Goal: Task Accomplishment & Management: Manage account settings

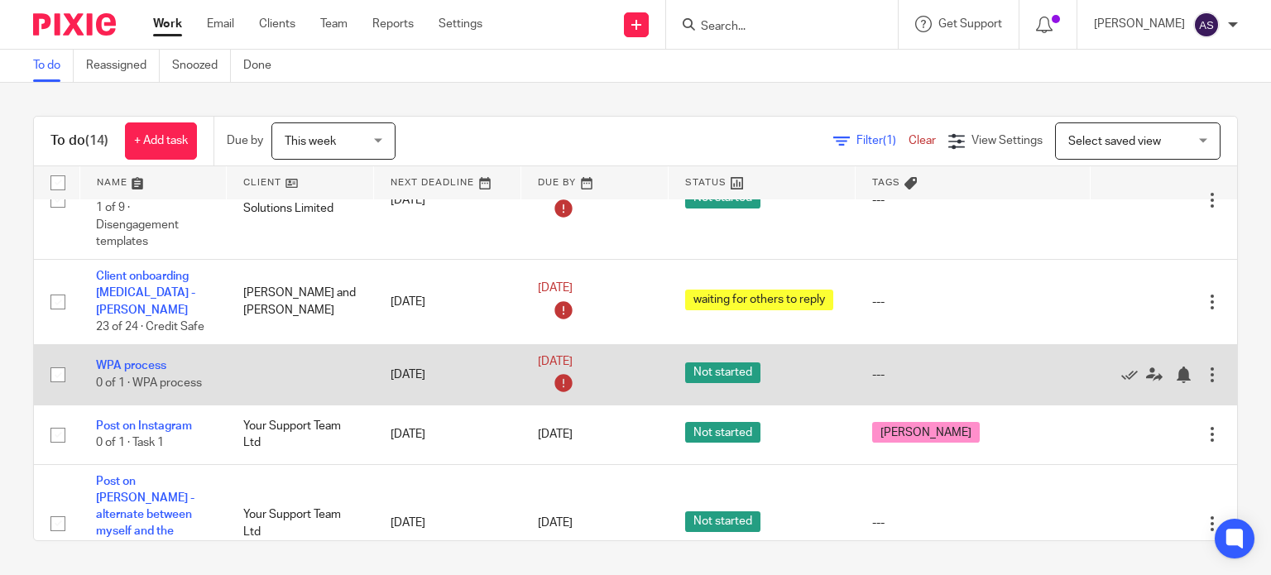
scroll to position [828, 0]
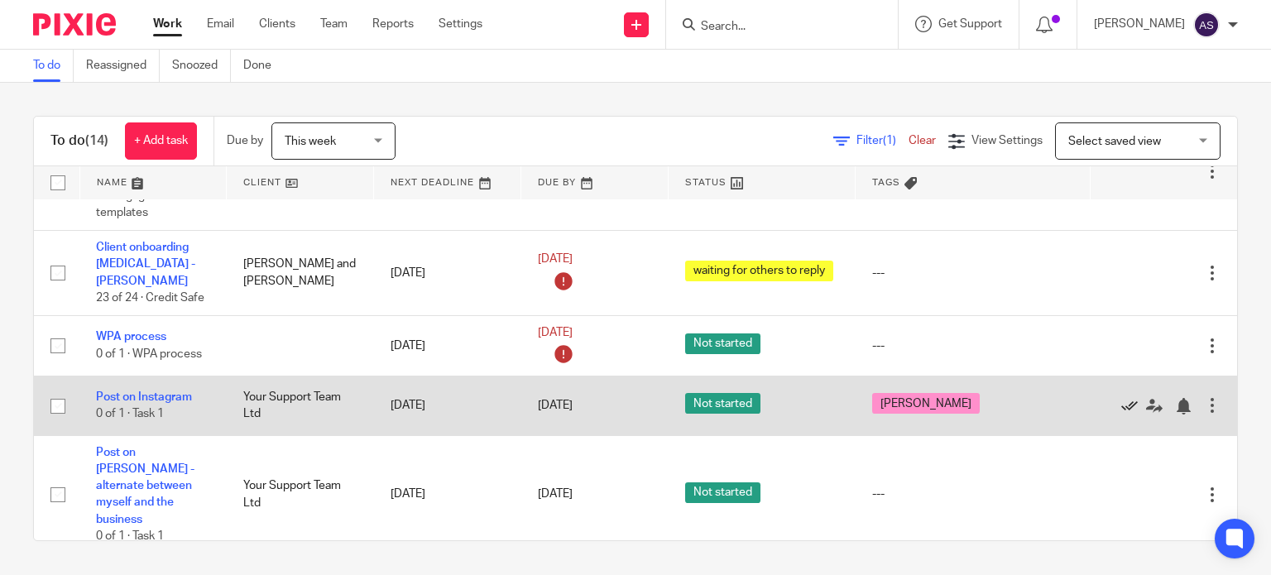
click at [1122, 398] on icon at bounding box center [1130, 406] width 17 height 17
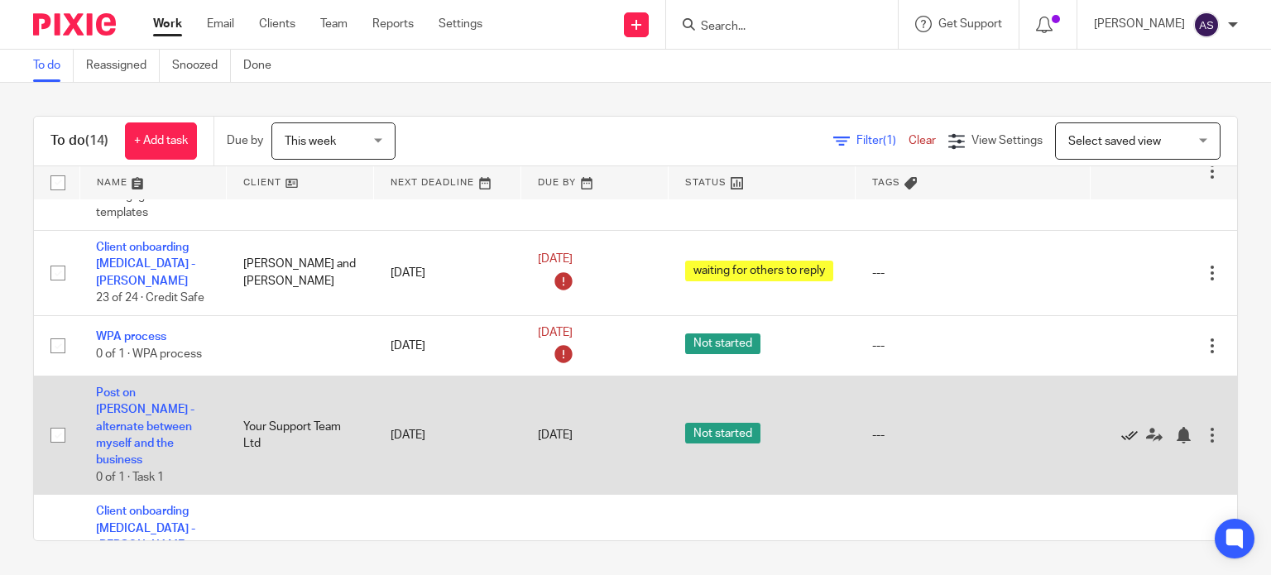
click at [1122, 427] on icon at bounding box center [1130, 435] width 17 height 17
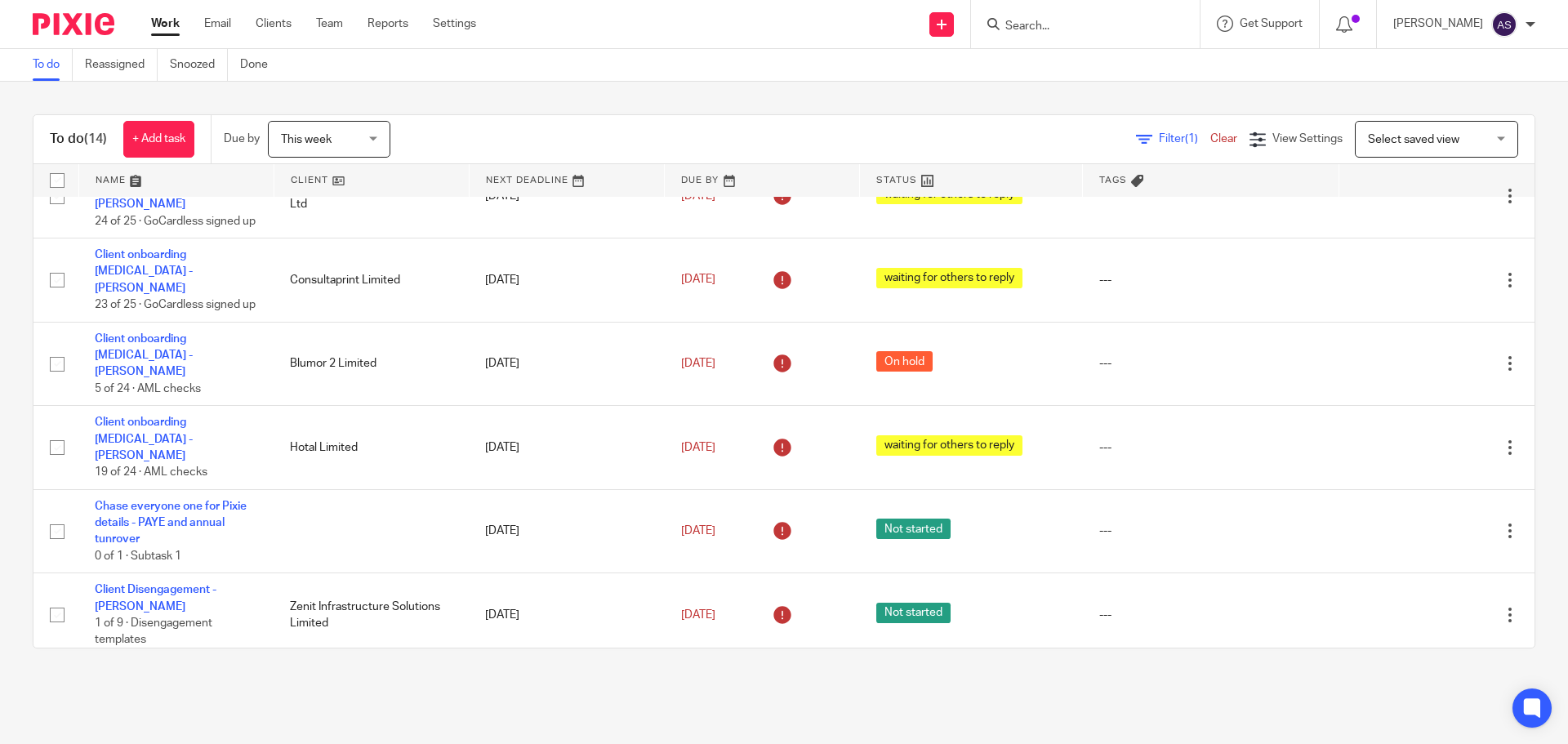
scroll to position [251, 0]
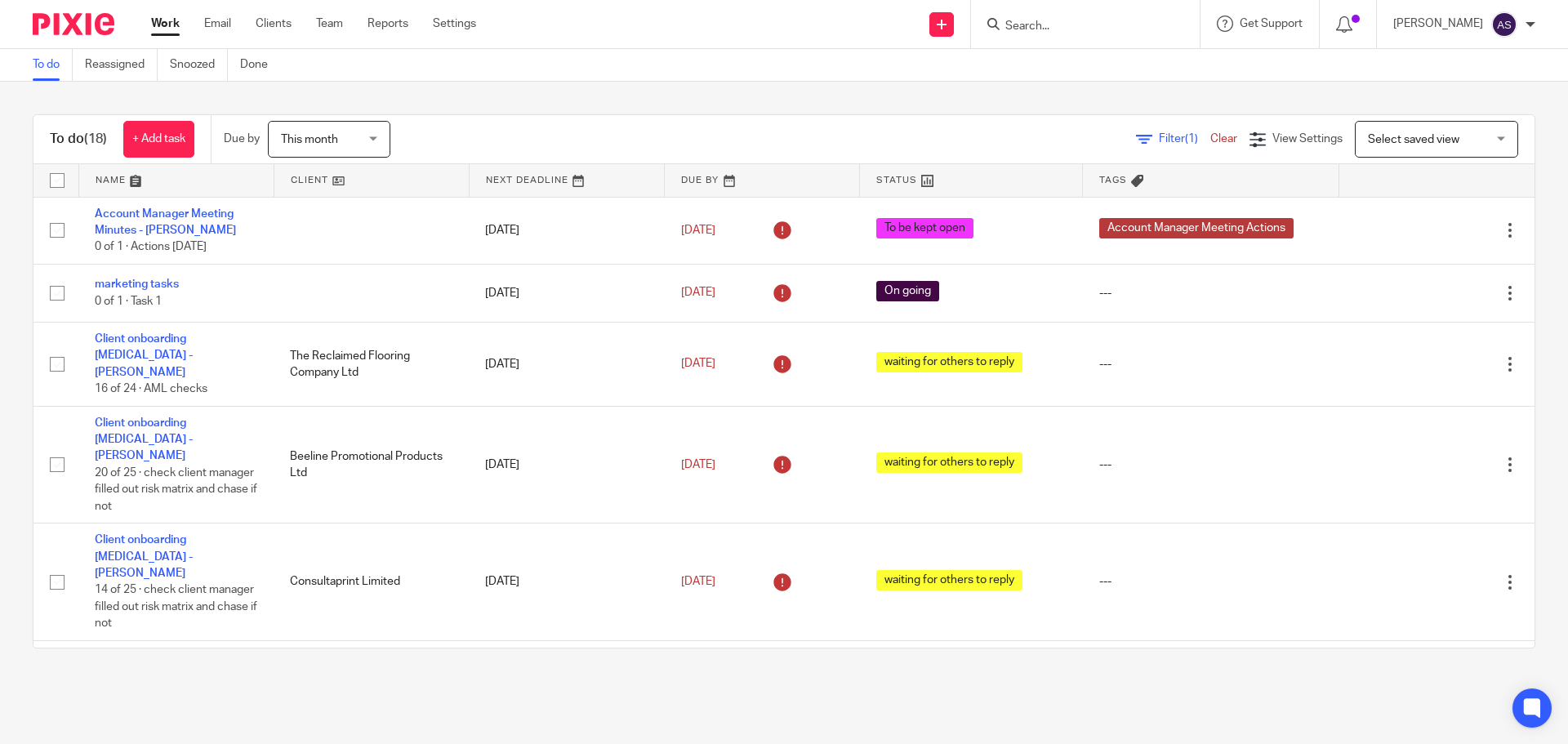
scroll to position [907, 0]
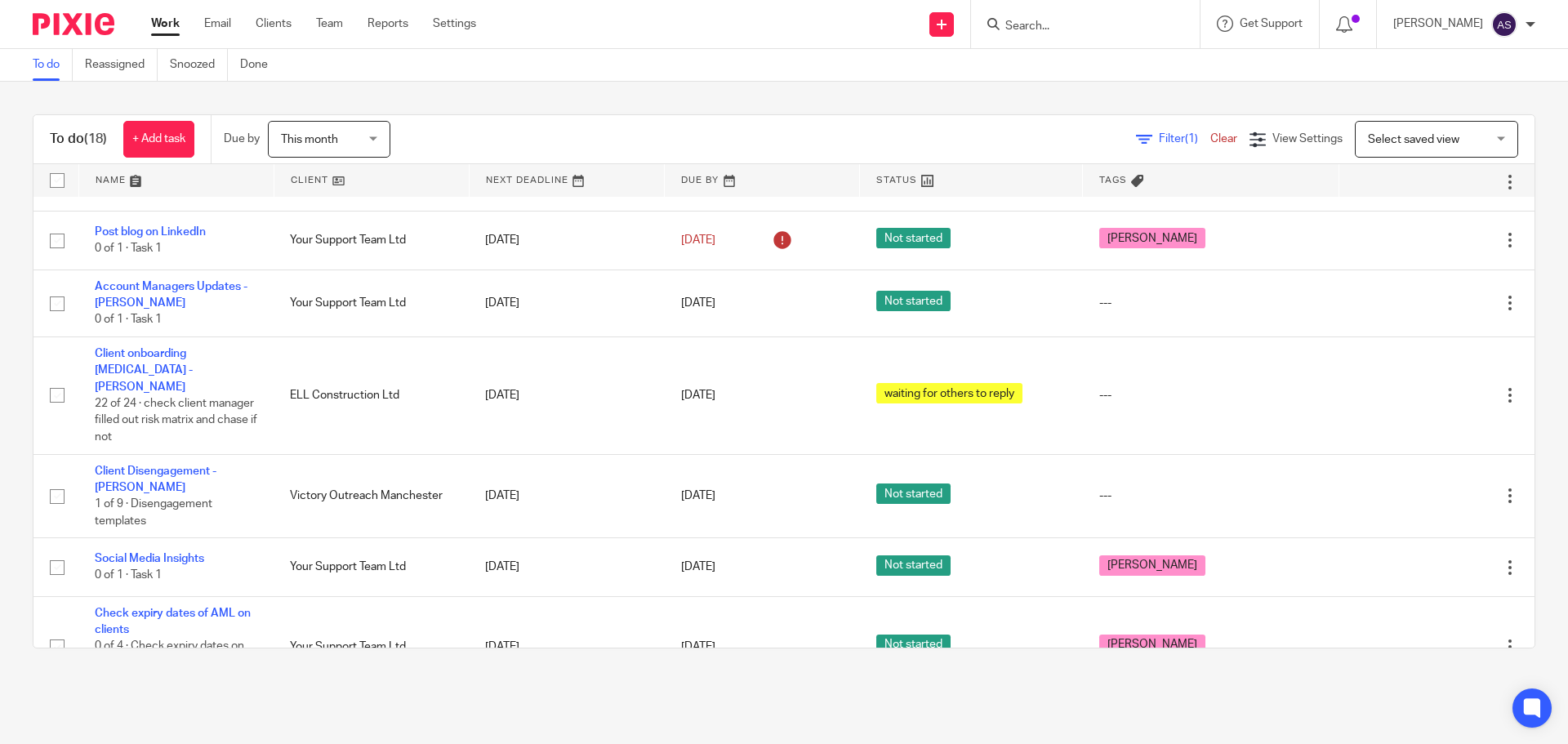
click at [1124, 26] on input "Search" at bounding box center [1077, 27] width 147 height 15
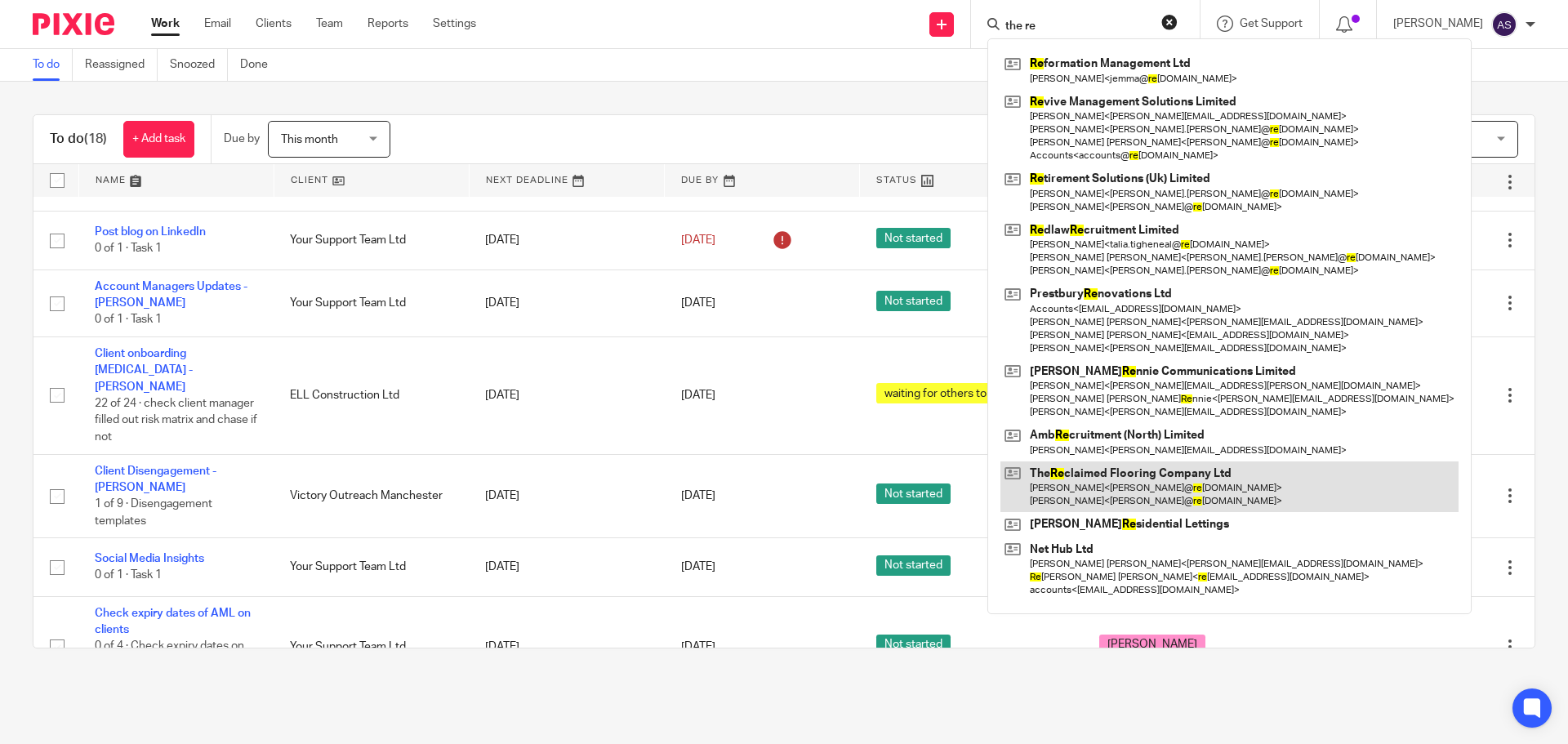
type input "the re"
click at [1149, 475] on link at bounding box center [1230, 486] width 458 height 50
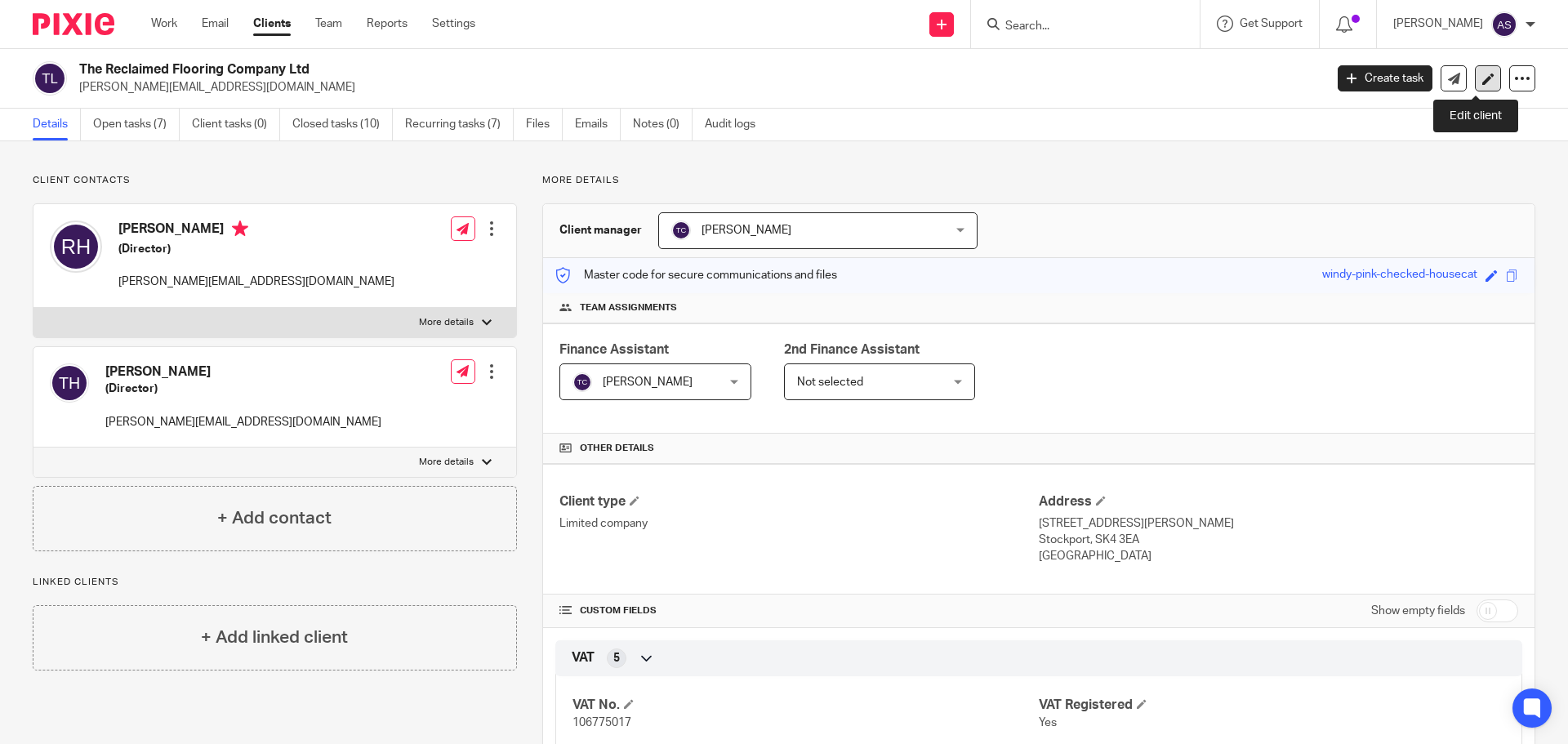
click at [1482, 82] on link at bounding box center [1488, 78] width 26 height 26
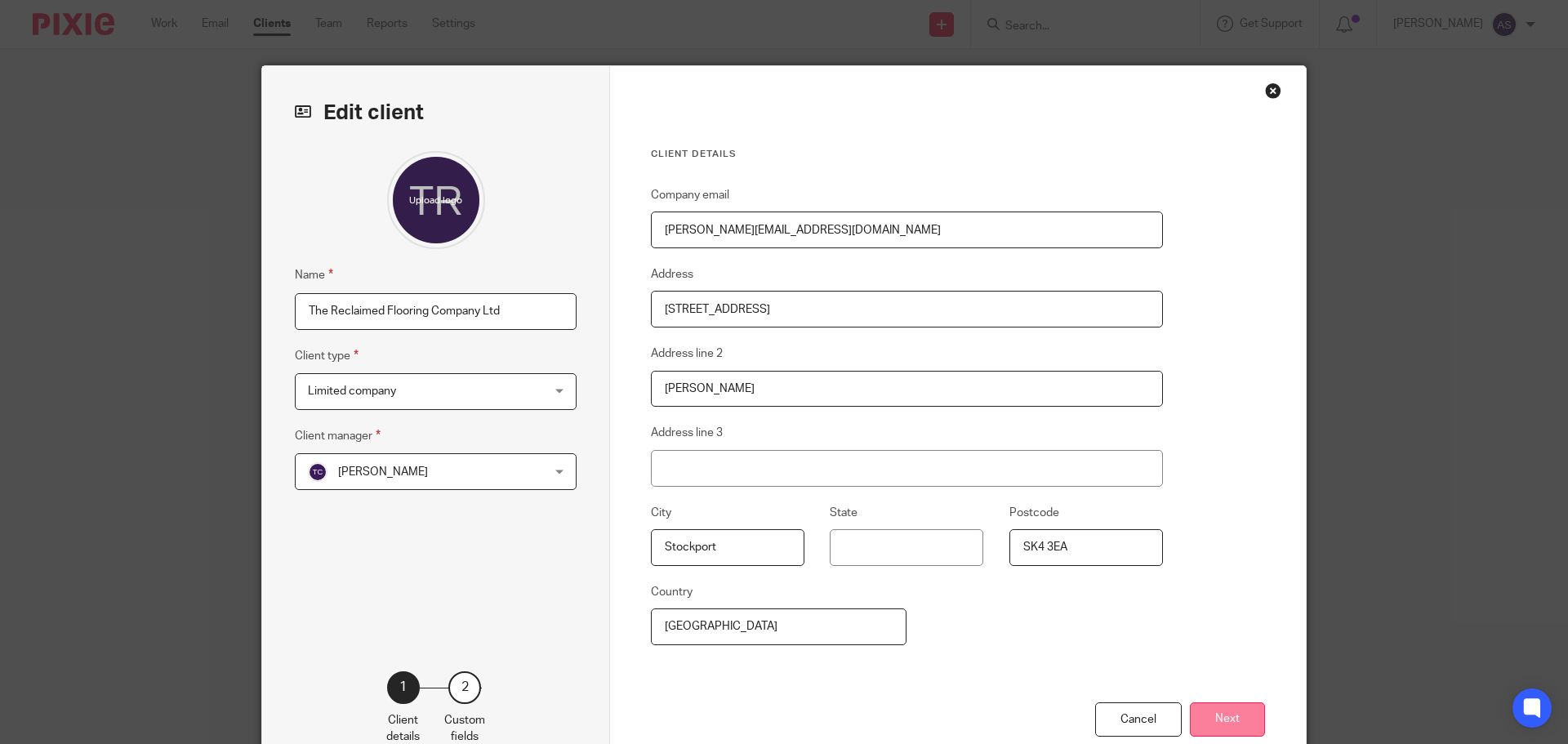
click at [1197, 714] on button "Next" at bounding box center [1228, 720] width 75 height 36
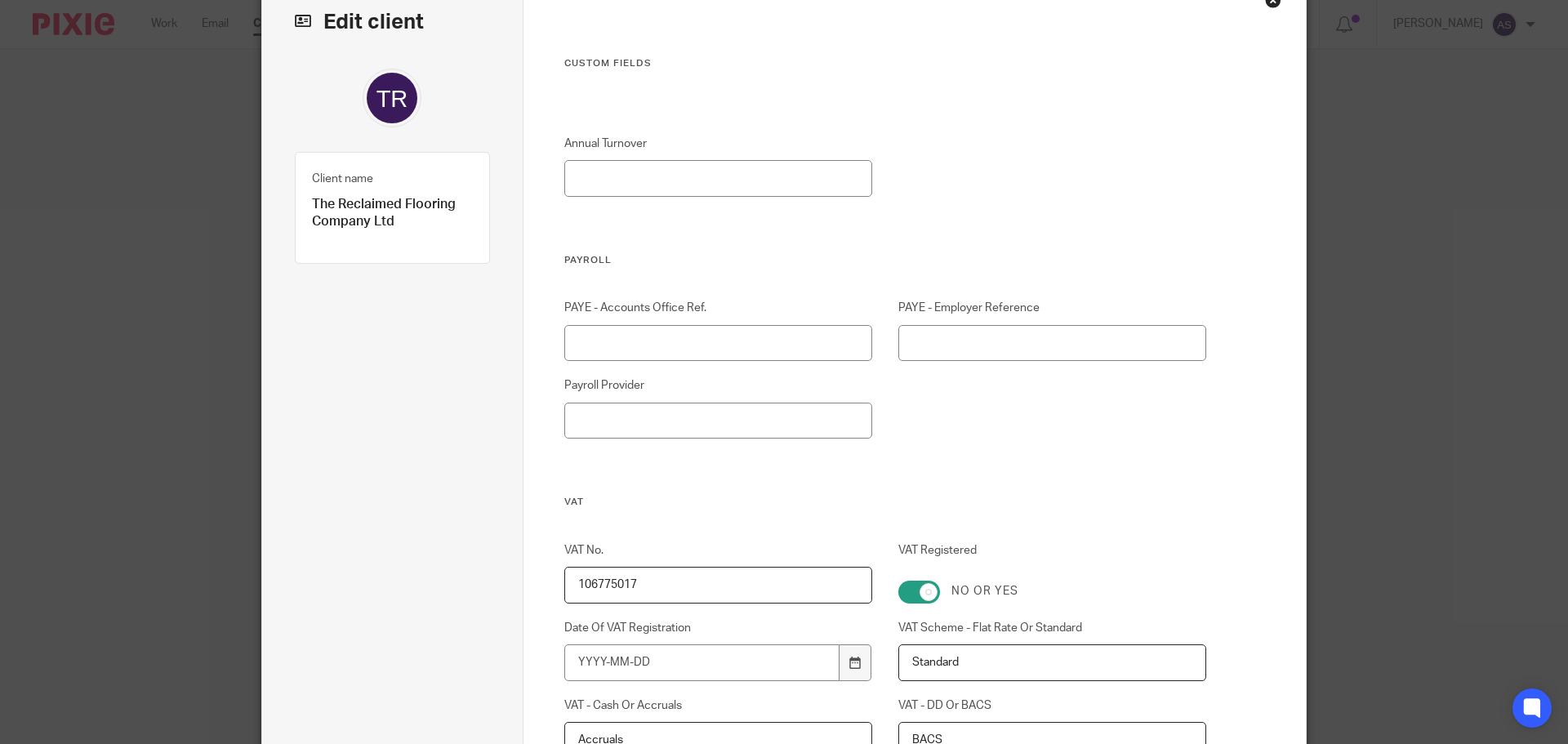
scroll to position [245, 0]
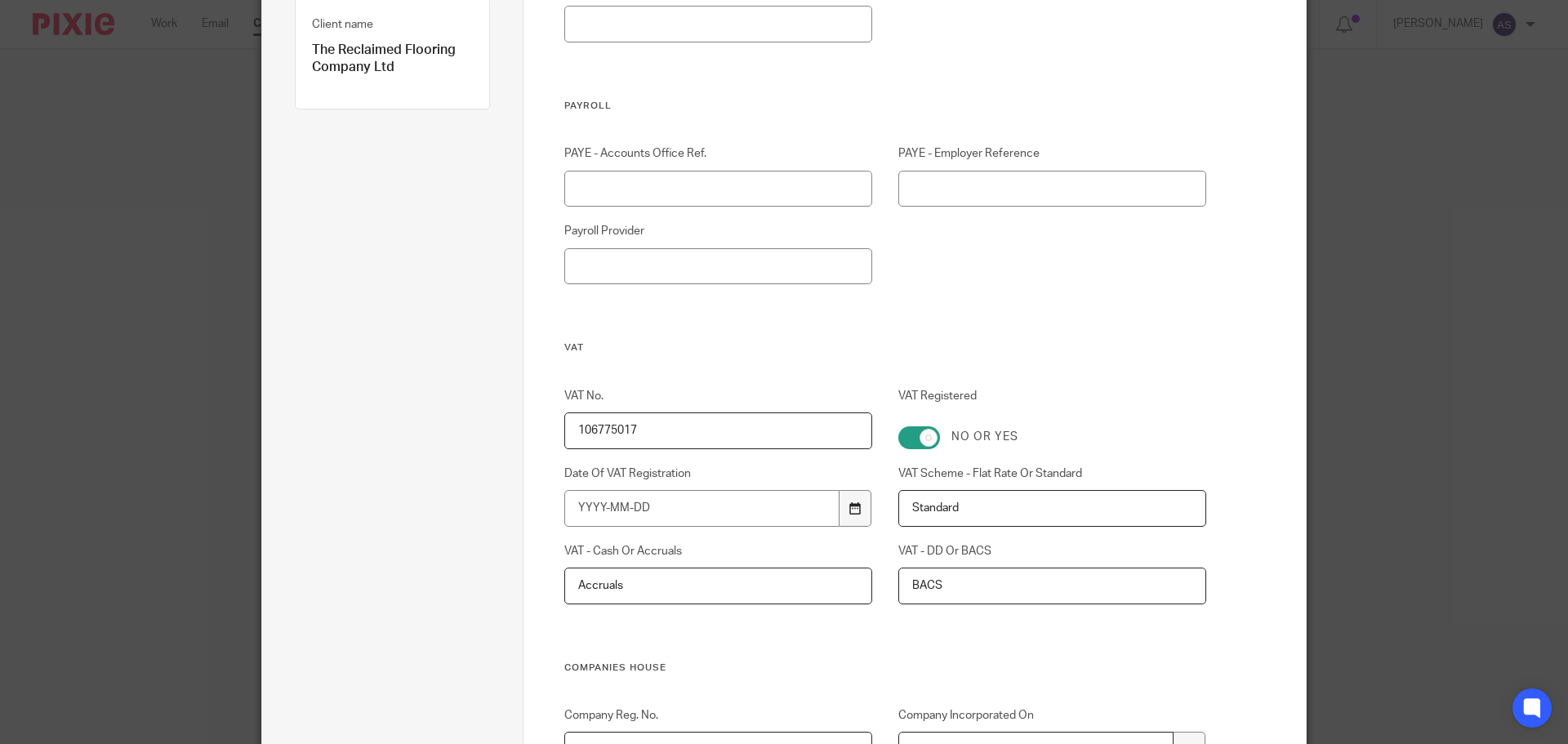
click at [854, 510] on icon at bounding box center [856, 508] width 12 height 12
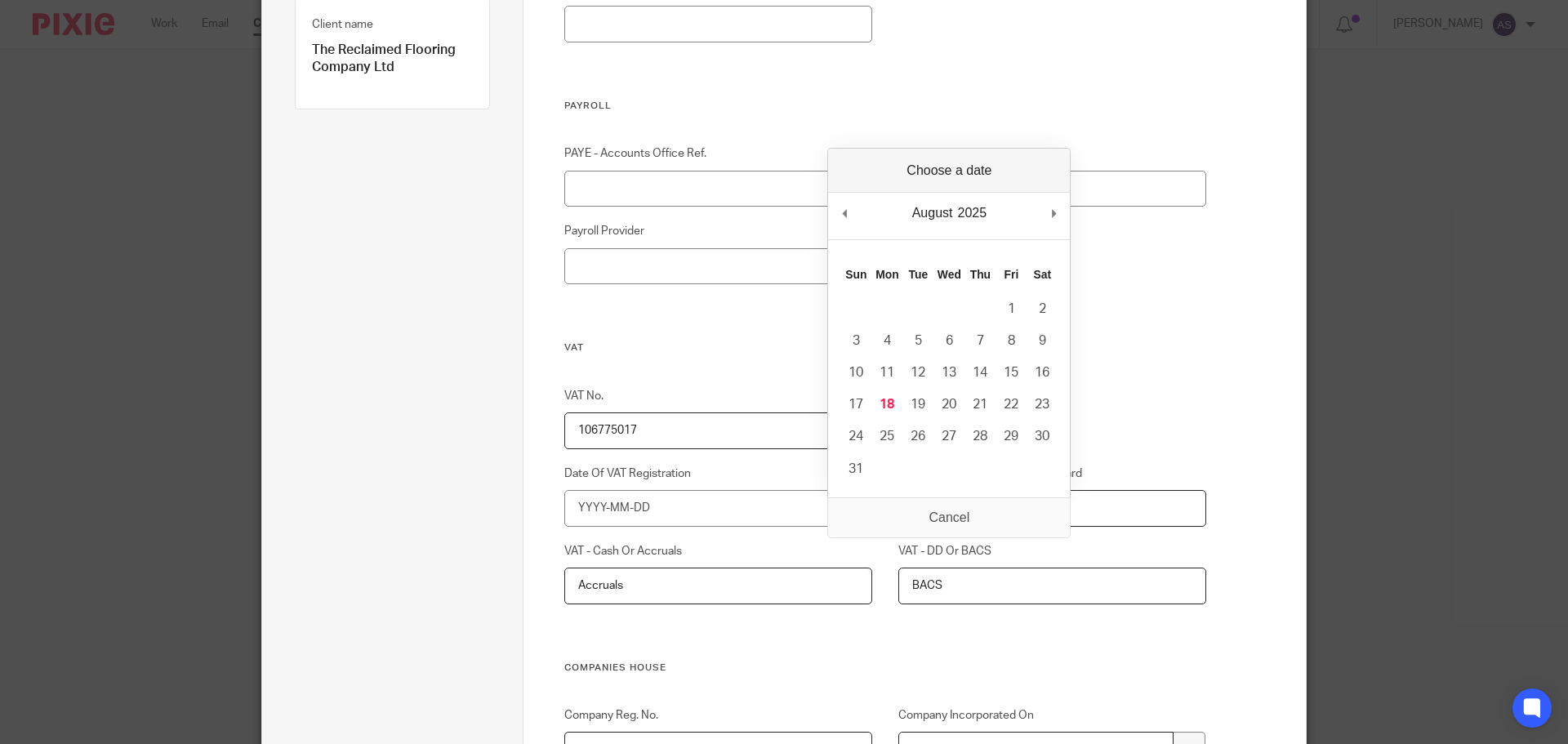
click at [666, 530] on body "Work Email Clients Team Reports Settings Work Email Clients Team Reports Settin…" at bounding box center [784, 372] width 1568 height 744
click at [580, 518] on input "Date Of VAT Registration" at bounding box center [703, 508] width 276 height 37
click at [576, 510] on input "Date Of VAT Registration" at bounding box center [703, 508] width 276 height 37
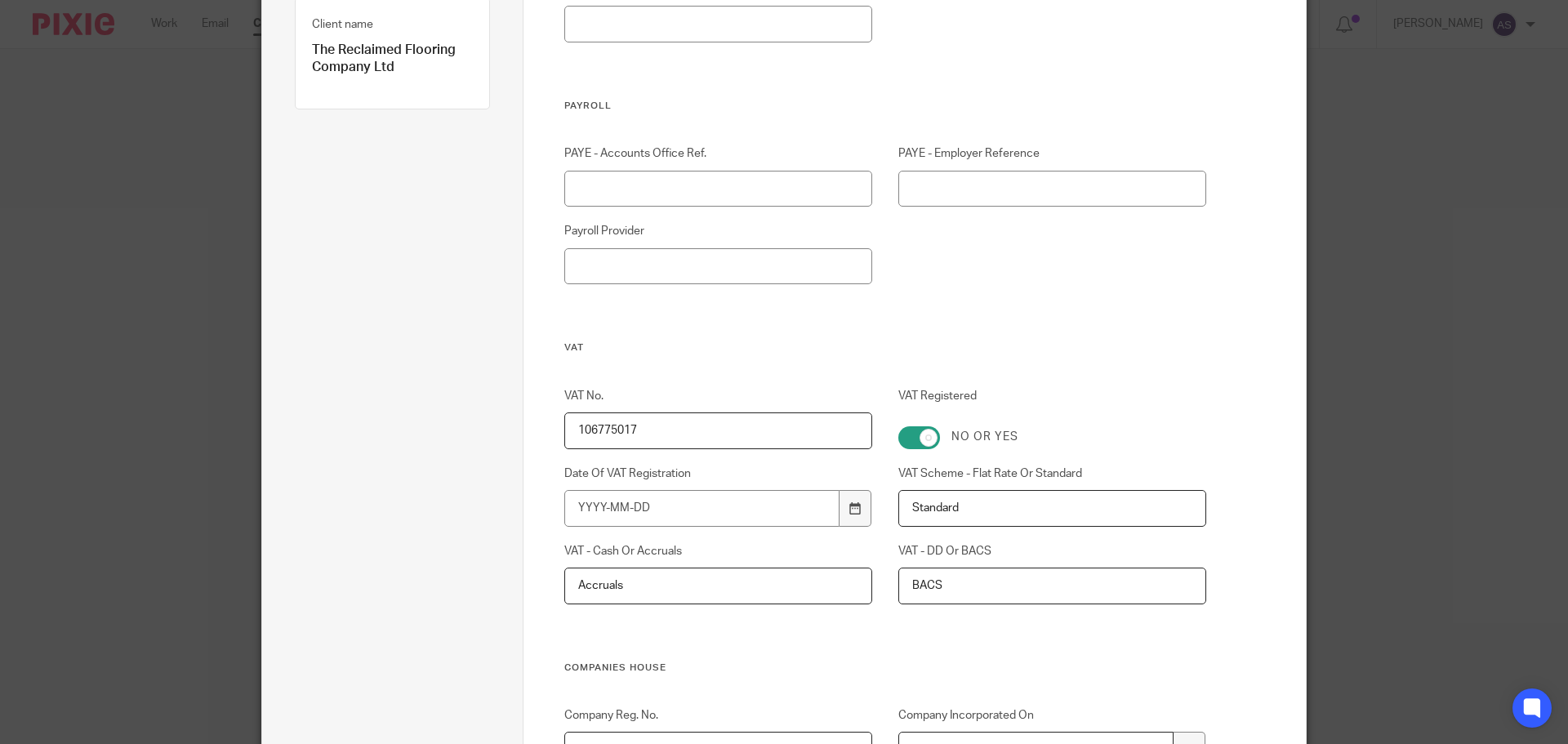
click at [963, 517] on input "Standard" at bounding box center [1053, 508] width 309 height 37
click at [571, 503] on input "Date Of VAT Registration" at bounding box center [703, 508] width 276 height 37
type input "2011-03-01"
click at [1104, 334] on div "PAYE - Accounts Office Ref. PAYE - Employer Reference Payroll Provider" at bounding box center [872, 243] width 668 height 196
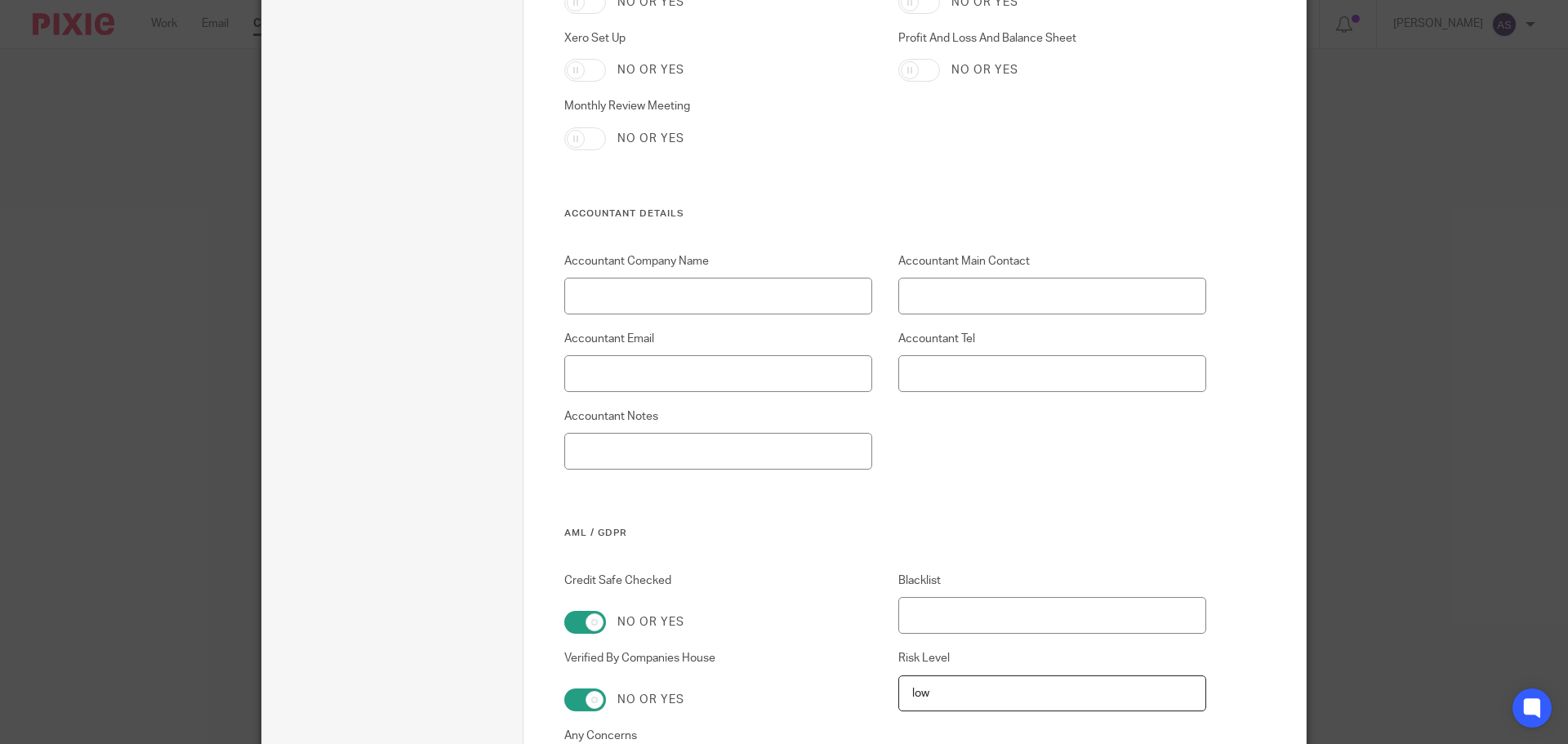
scroll to position [2875, 0]
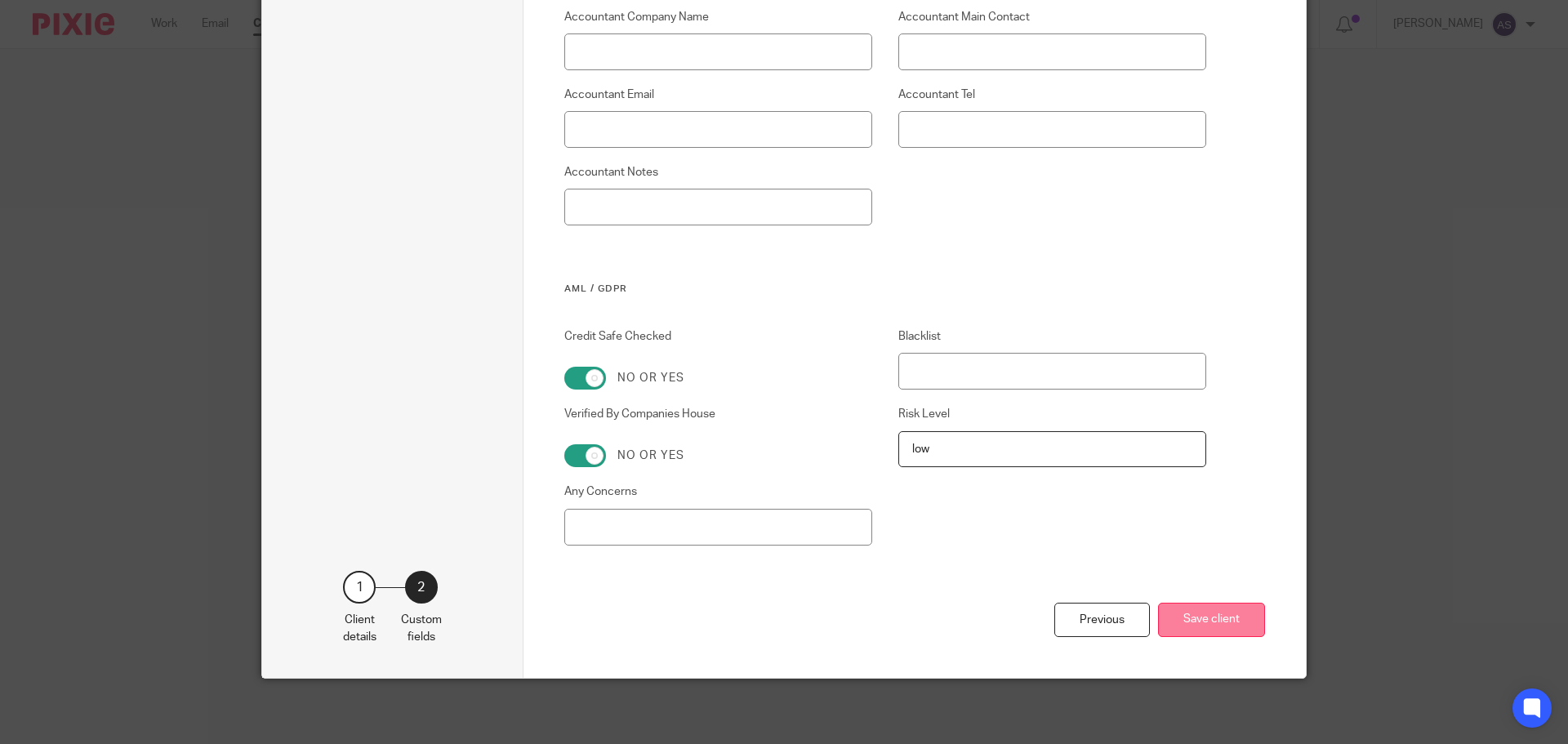
click at [1198, 615] on button "Save client" at bounding box center [1212, 621] width 107 height 36
